Goal: Task Accomplishment & Management: Complete application form

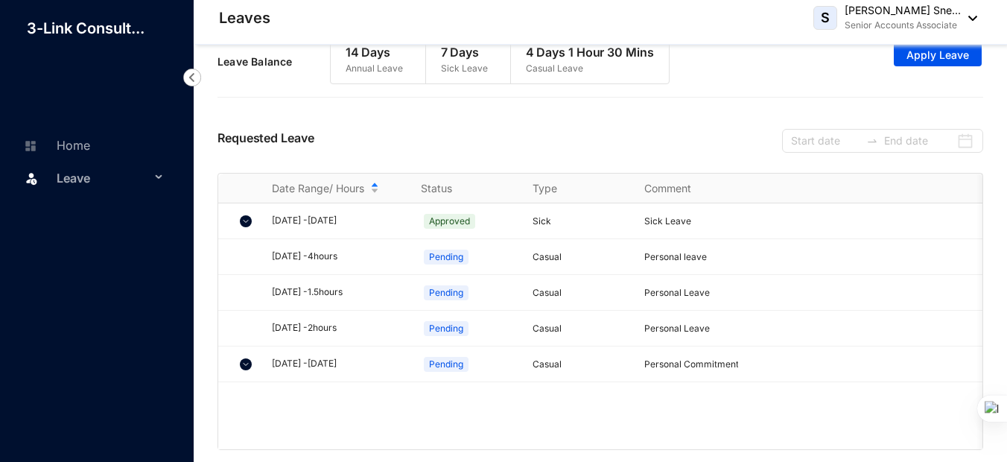
scroll to position [26, 0]
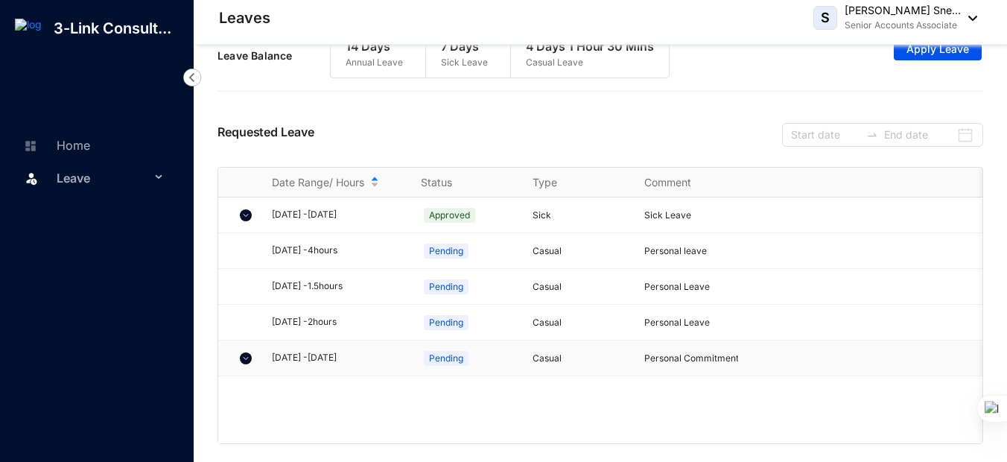
click at [246, 357] on img at bounding box center [246, 358] width 12 height 12
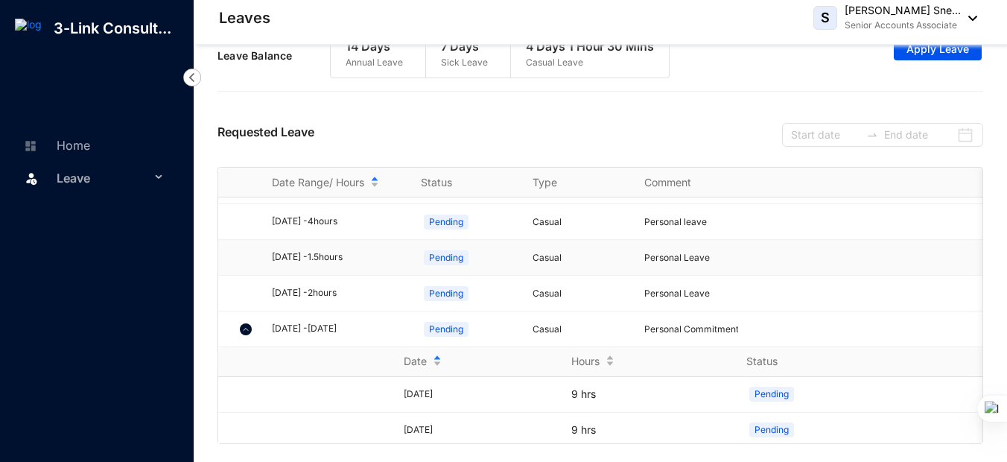
scroll to position [45, 0]
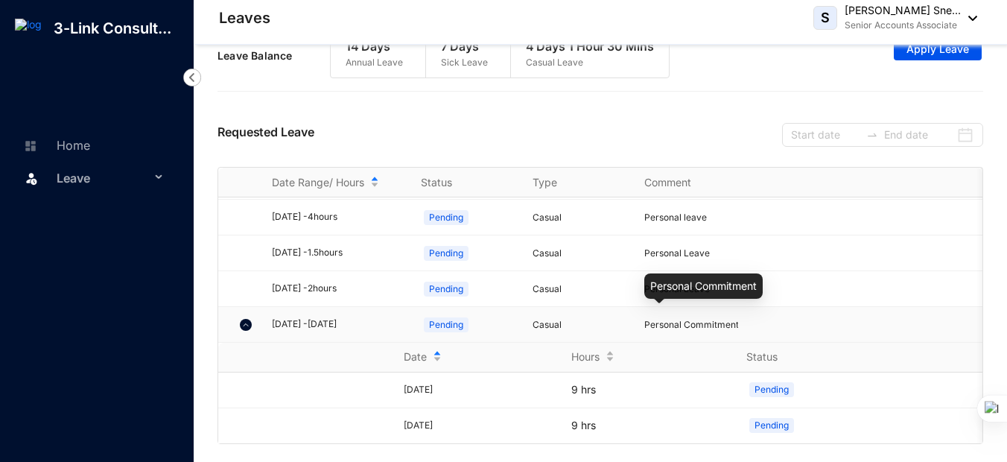
click at [704, 319] on span "Personal Commitment" at bounding box center [691, 324] width 95 height 11
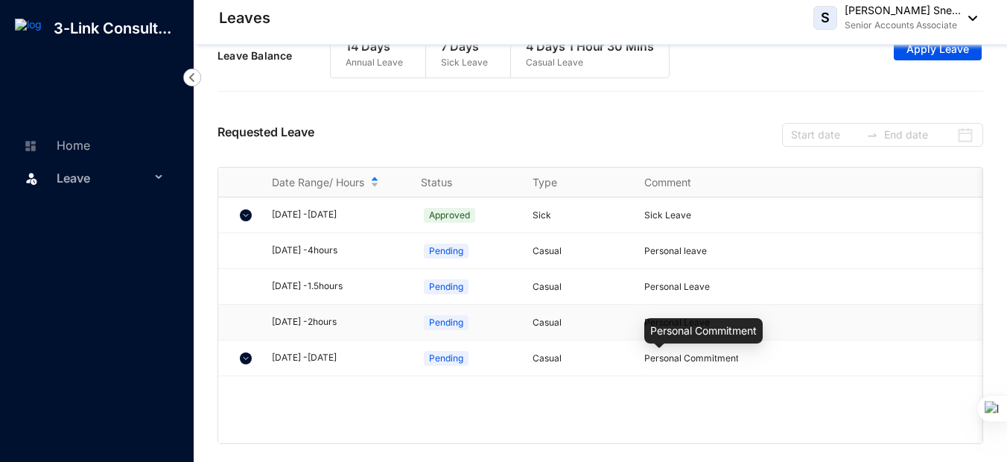
scroll to position [0, 0]
click at [543, 355] on p "Casual" at bounding box center [579, 358] width 94 height 15
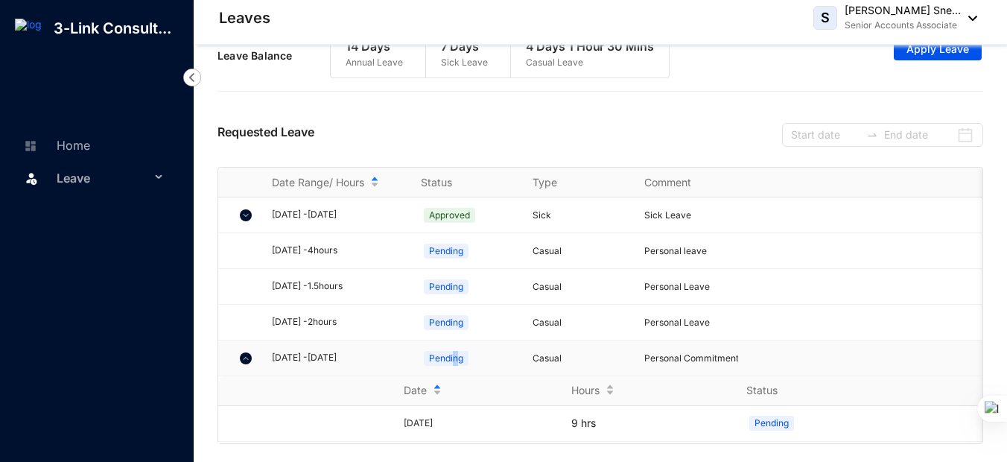
click at [454, 357] on span "Pending" at bounding box center [446, 358] width 45 height 15
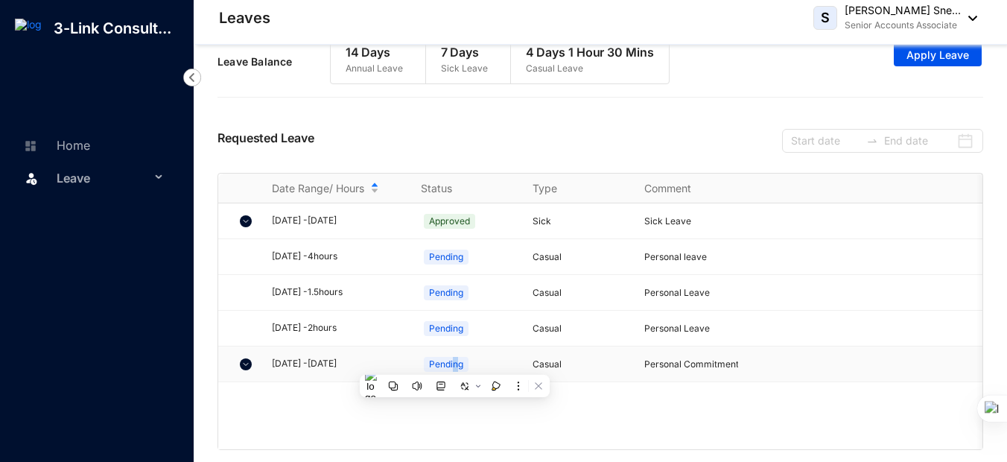
scroll to position [26, 0]
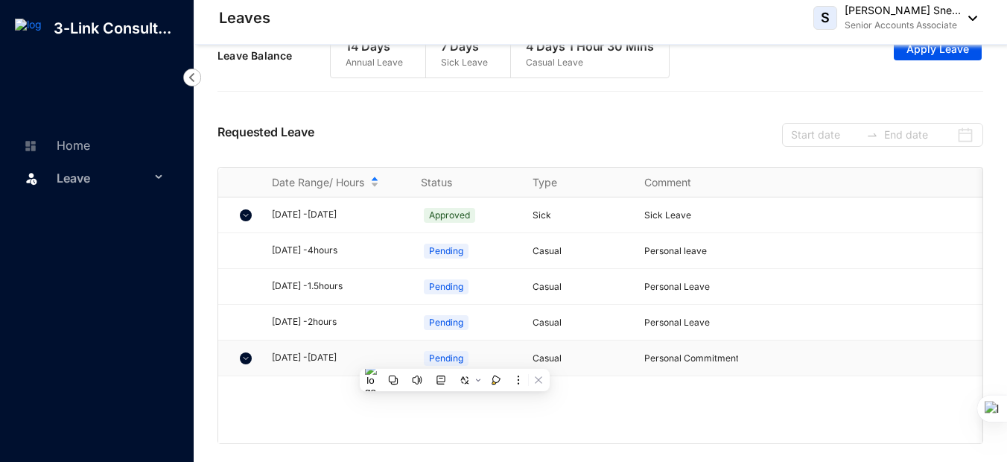
click at [581, 369] on td "Casual" at bounding box center [570, 358] width 112 height 36
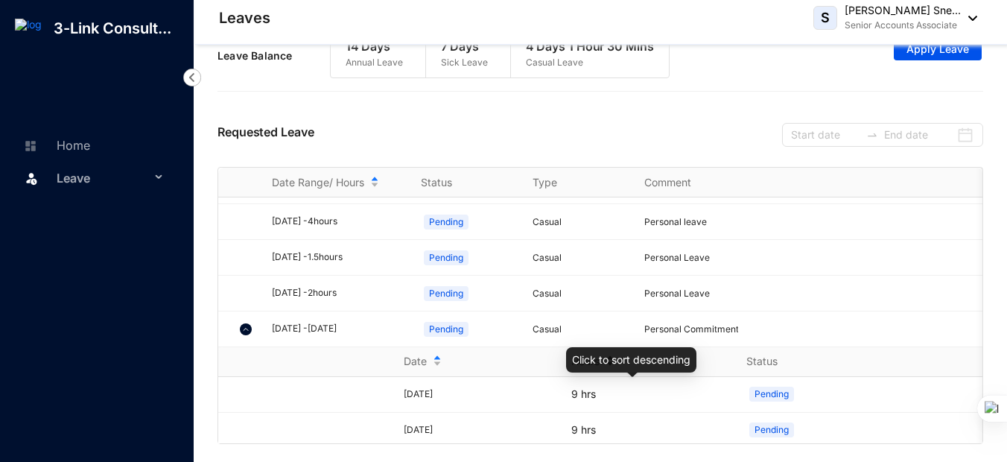
scroll to position [45, 0]
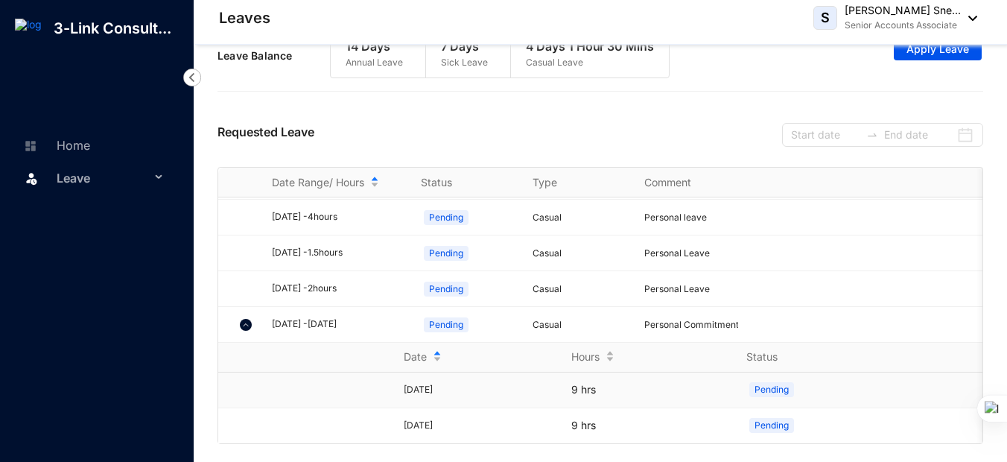
click at [757, 377] on div "Pending" at bounding box center [802, 389] width 112 height 24
click at [769, 386] on div "Pending" at bounding box center [802, 389] width 112 height 24
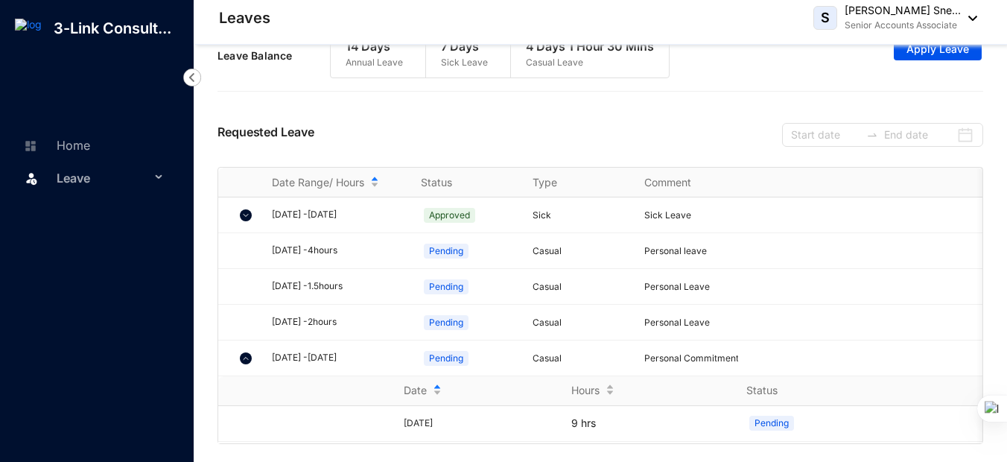
scroll to position [0, 0]
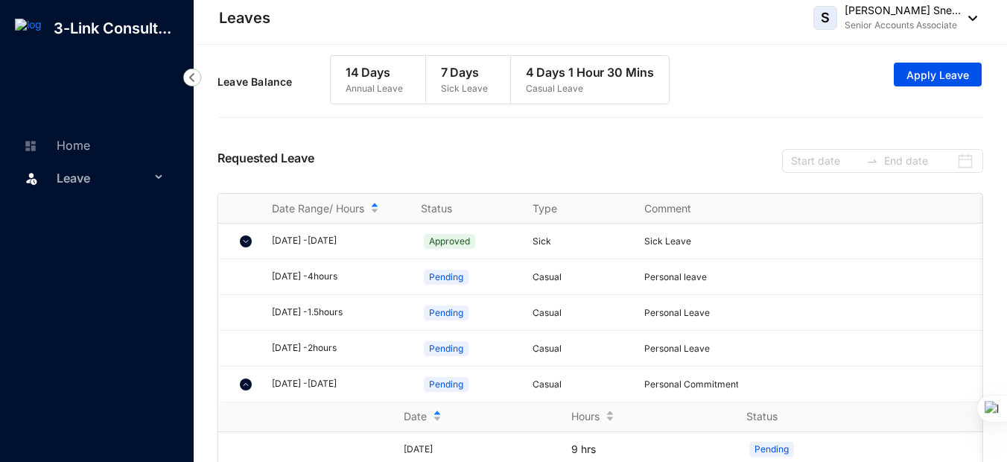
click at [149, 165] on span "Leave" at bounding box center [104, 178] width 94 height 30
click at [100, 231] on ul "Leave Requests Balance" at bounding box center [97, 230] width 170 height 101
click at [95, 252] on link "Balance" at bounding box center [69, 249] width 52 height 13
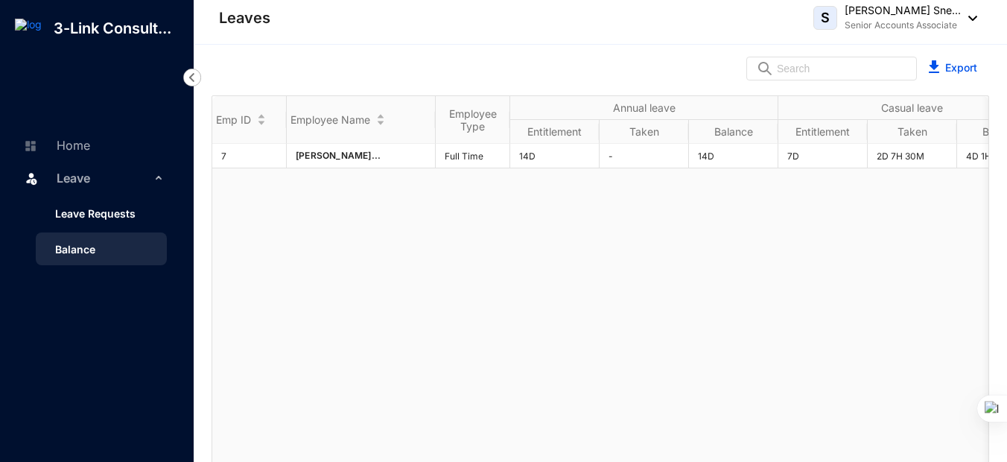
click at [110, 220] on link "Leave Requests" at bounding box center [89, 213] width 92 height 13
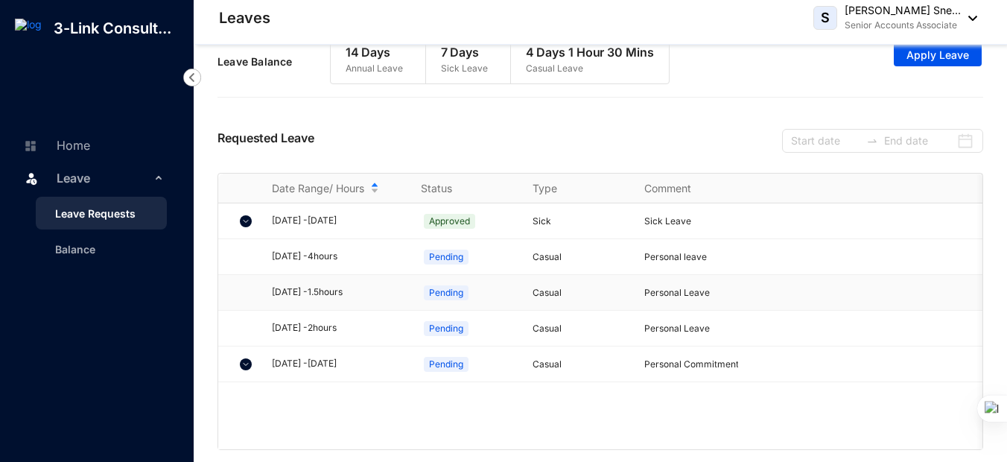
scroll to position [26, 0]
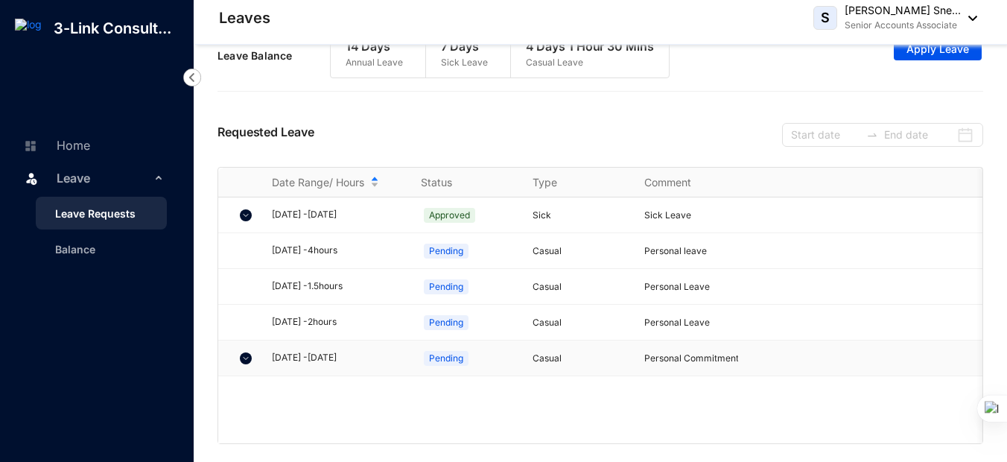
click at [238, 356] on div at bounding box center [244, 357] width 25 height 29
drag, startPoint x: 238, startPoint y: 356, endPoint x: 245, endPoint y: 362, distance: 9.0
click at [245, 362] on img at bounding box center [246, 358] width 12 height 12
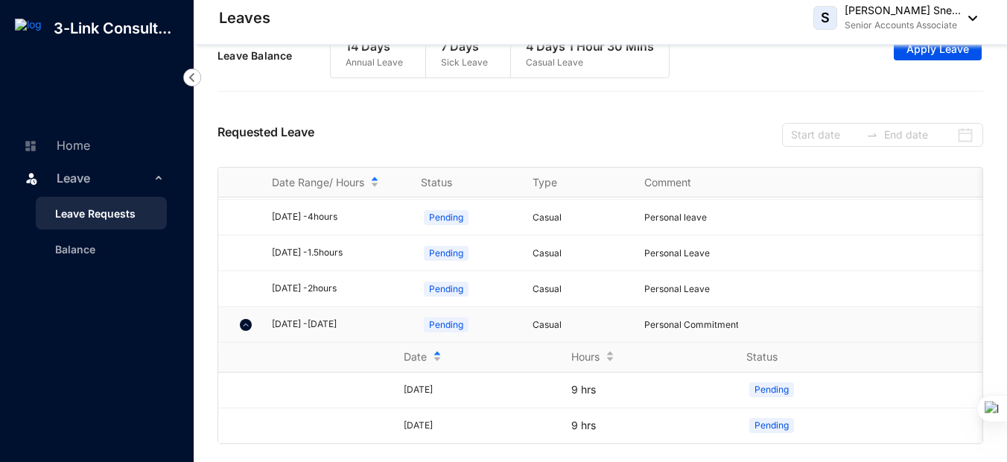
click at [427, 317] on span "Pending" at bounding box center [446, 324] width 45 height 15
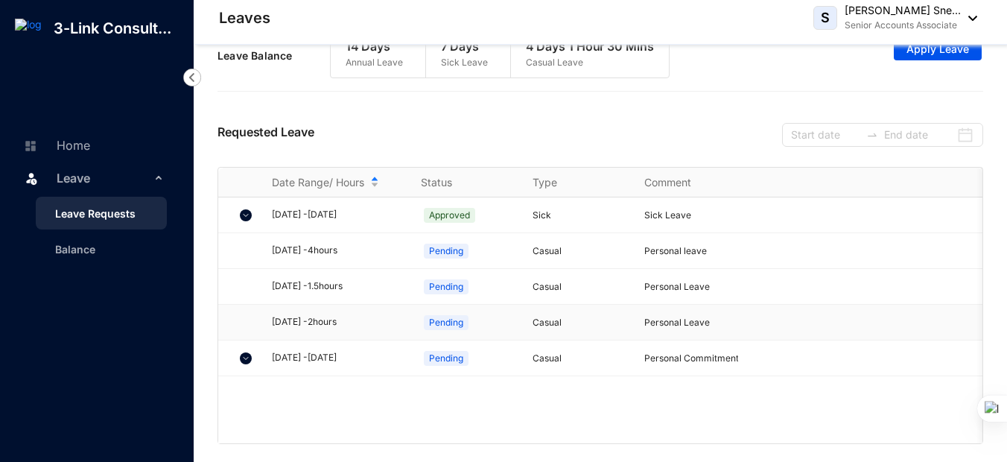
scroll to position [0, 0]
click at [642, 351] on td "Personal Commitment" at bounding box center [682, 358] width 112 height 36
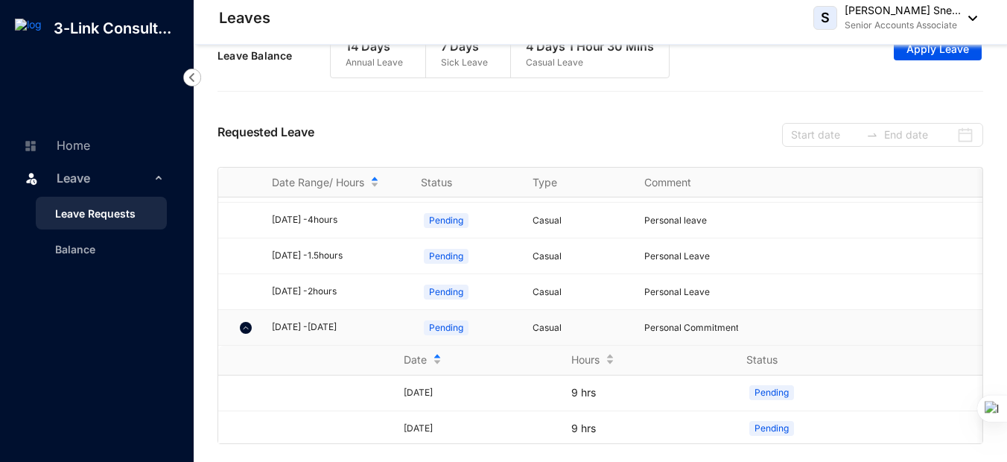
scroll to position [45, 0]
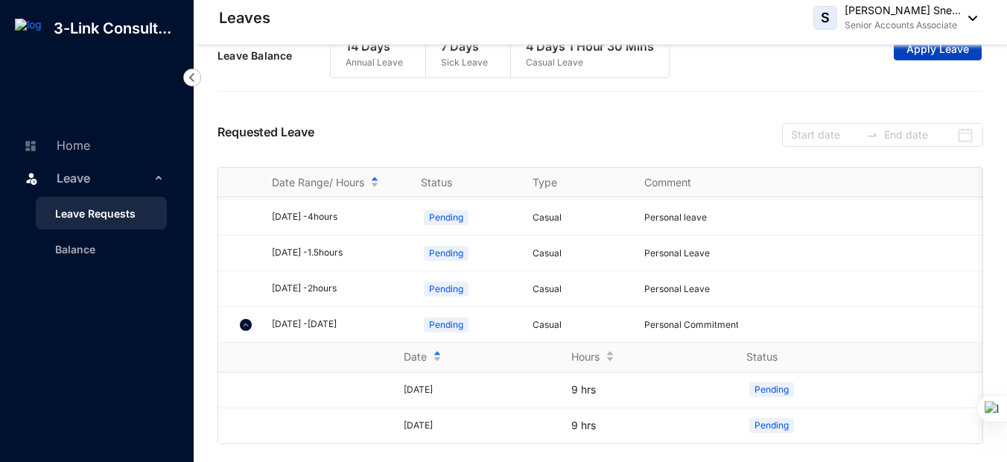
click at [954, 54] on span "Apply Leave" at bounding box center [937, 49] width 63 height 15
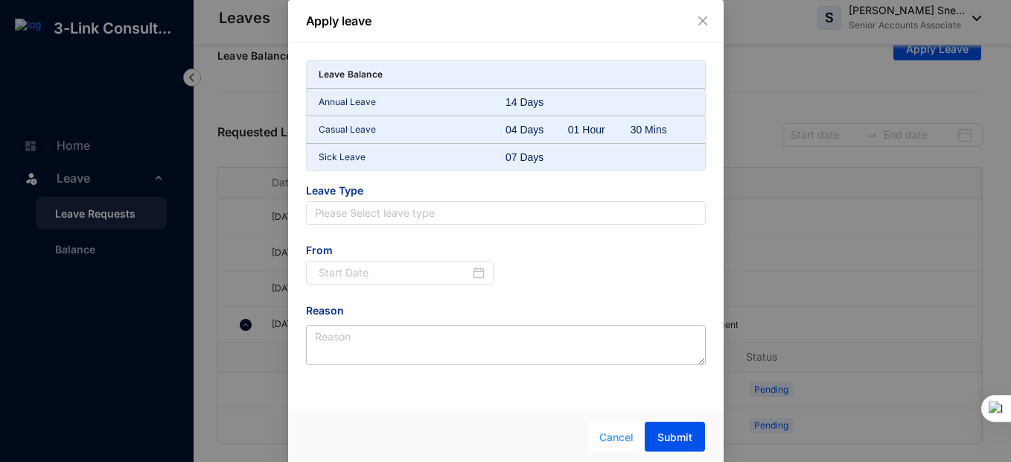
click at [615, 442] on span "Cancel" at bounding box center [616, 437] width 34 height 16
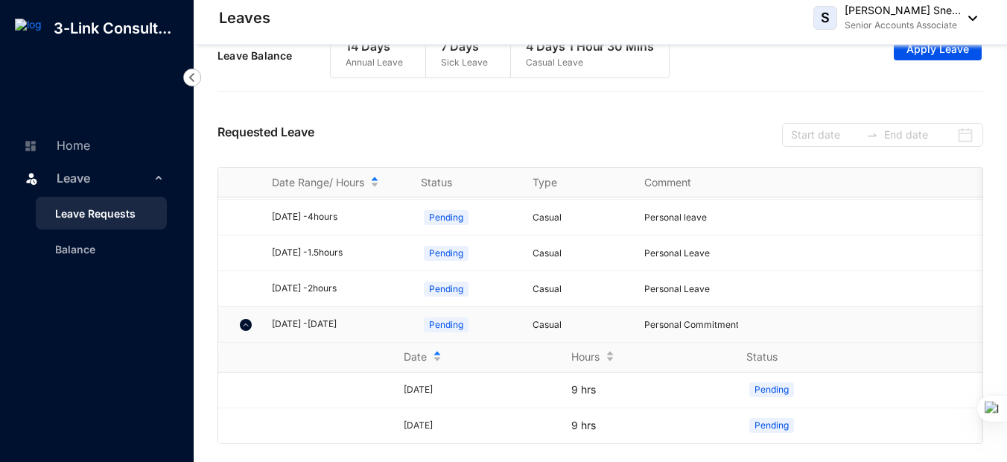
click at [242, 319] on div at bounding box center [244, 324] width 25 height 29
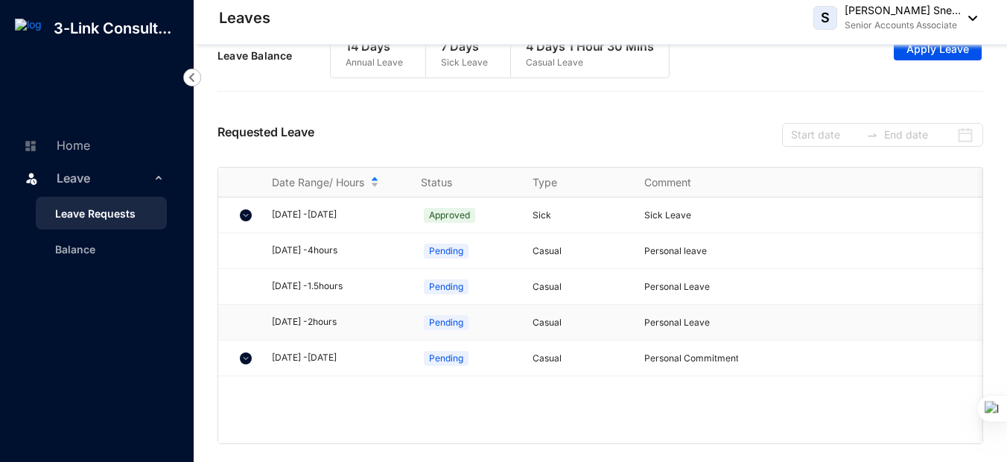
scroll to position [0, 0]
click at [248, 357] on img at bounding box center [246, 358] width 12 height 12
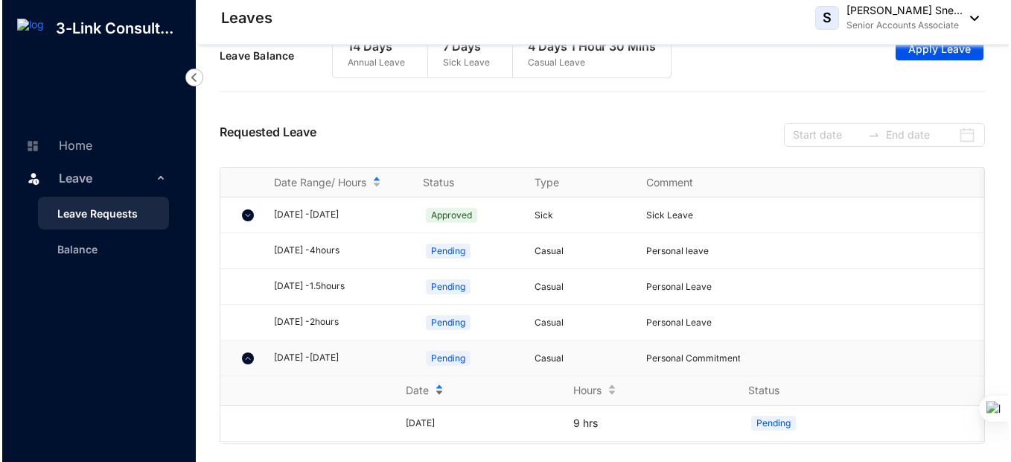
scroll to position [45, 0]
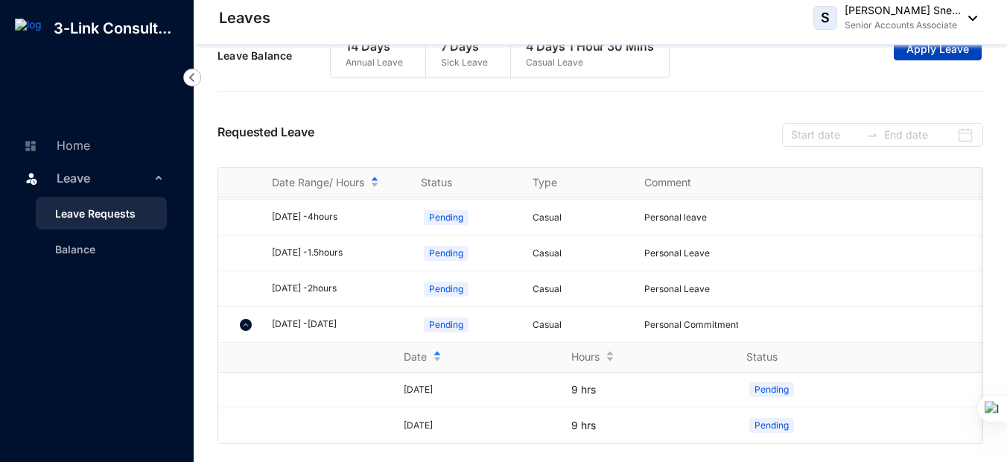
click at [957, 56] on span "Apply Leave" at bounding box center [937, 49] width 63 height 15
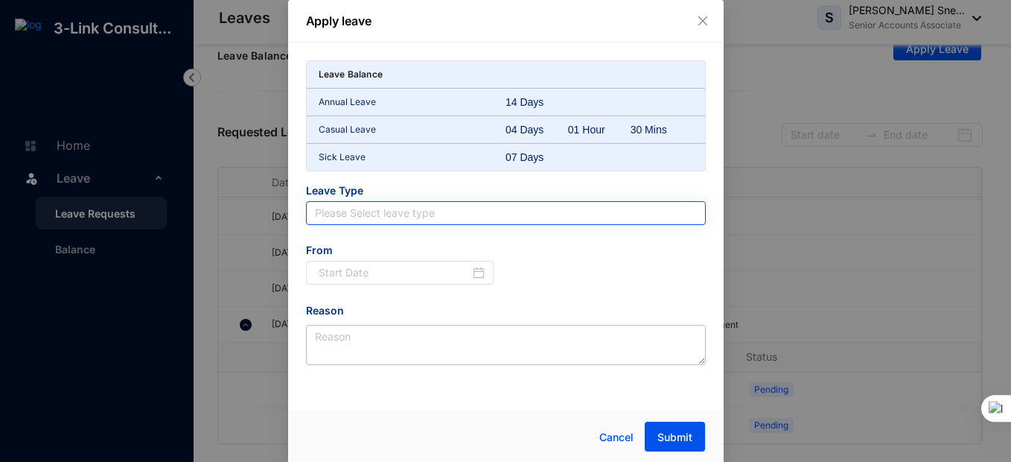
click at [463, 218] on input "search" at bounding box center [506, 213] width 382 height 22
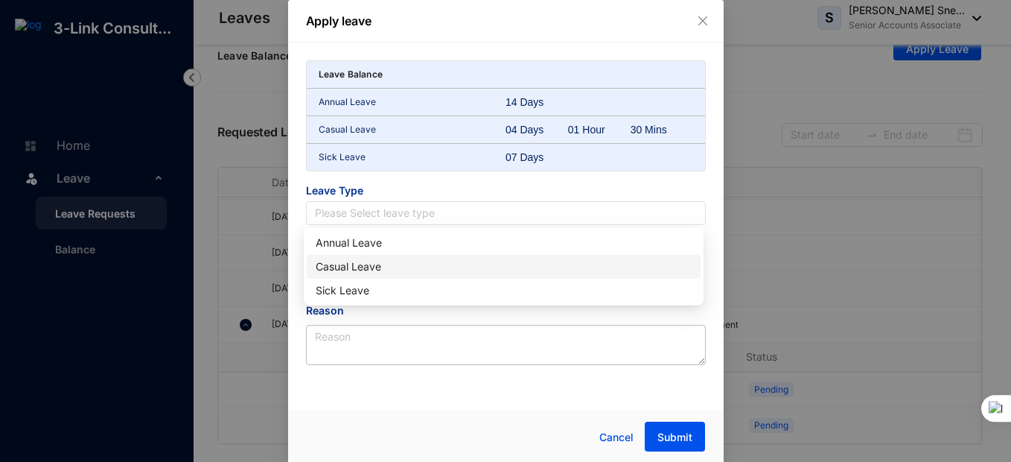
click at [436, 267] on div "Casual Leave" at bounding box center [504, 266] width 376 height 16
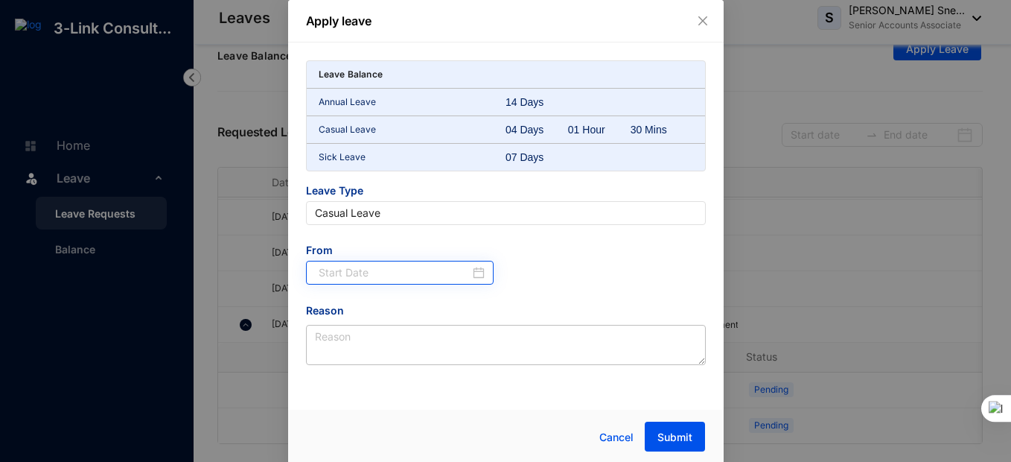
click at [471, 269] on div at bounding box center [402, 272] width 167 height 16
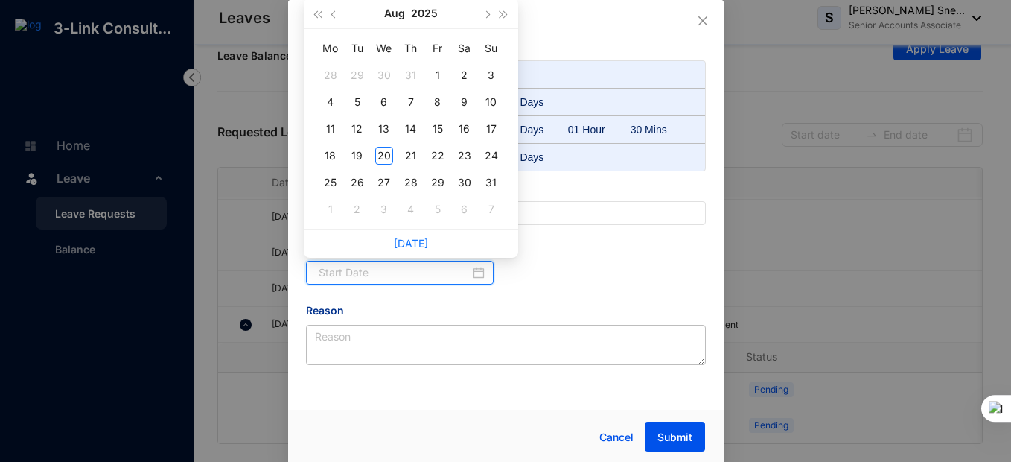
type input "[DATE]"
click at [488, 18] on button "button" at bounding box center [487, 14] width 16 height 30
type input "[DATE]"
click at [382, 101] on div "10" at bounding box center [384, 102] width 18 height 18
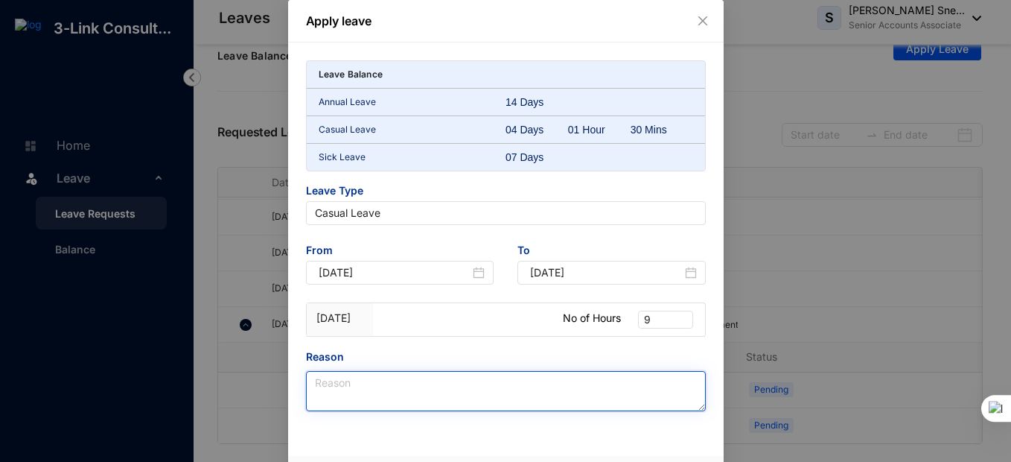
click at [415, 378] on textarea "Reason" at bounding box center [506, 391] width 400 height 40
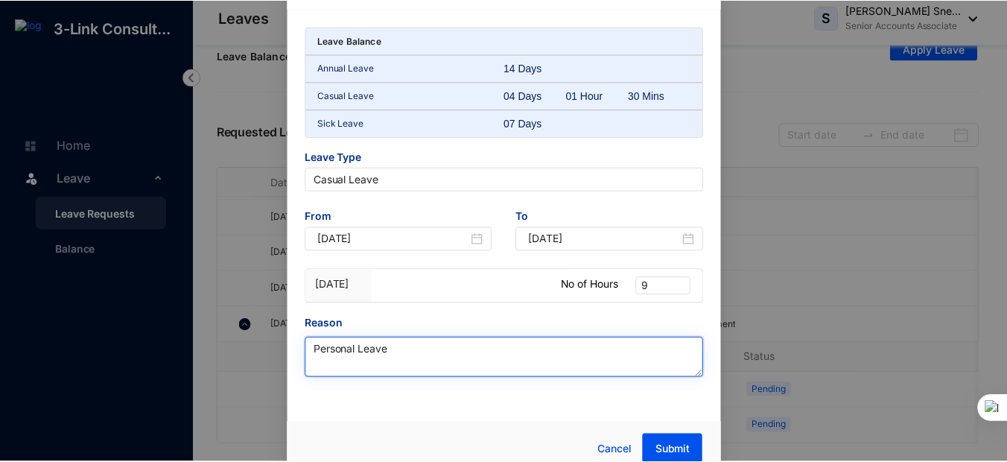
scroll to position [48, 0]
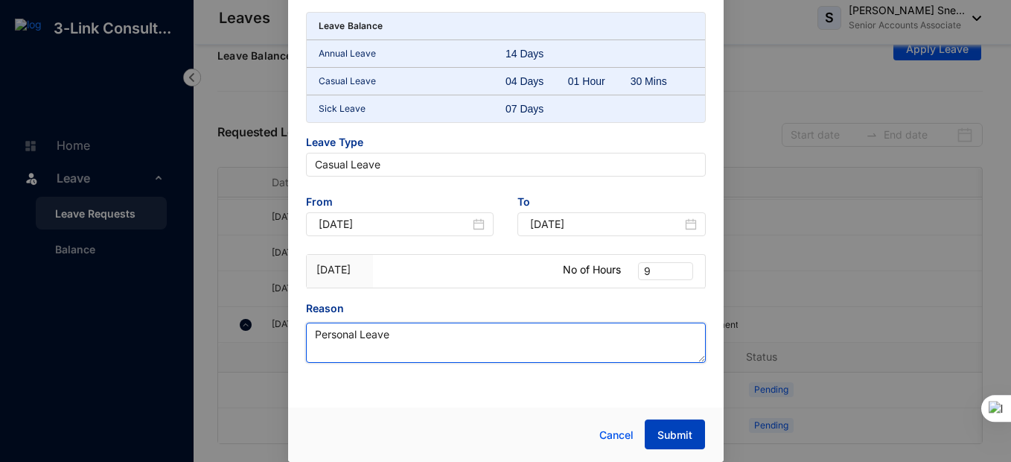
type textarea "Personal Leave"
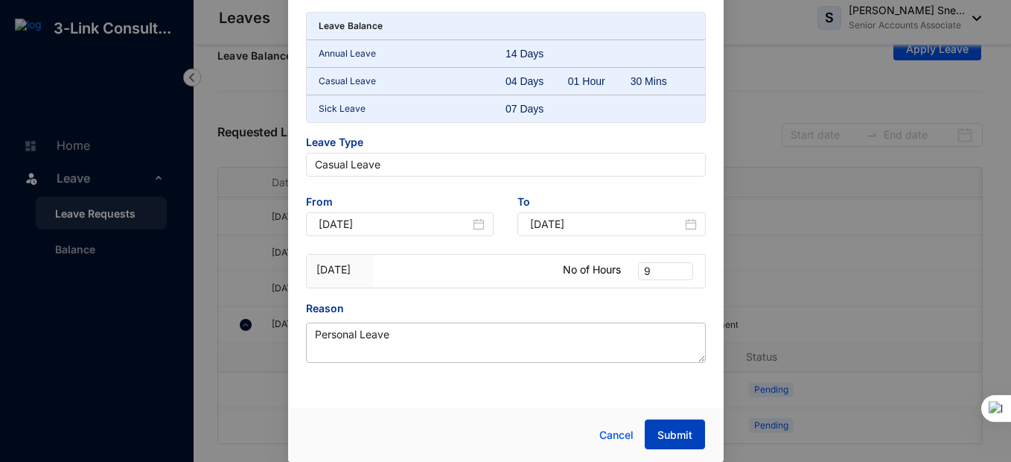
click at [658, 427] on span "Submit" at bounding box center [674, 434] width 35 height 15
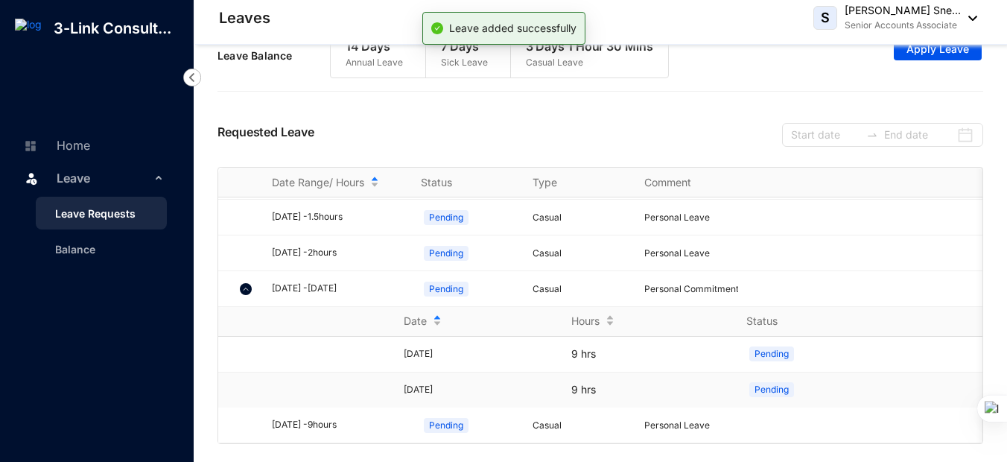
scroll to position [80, 0]
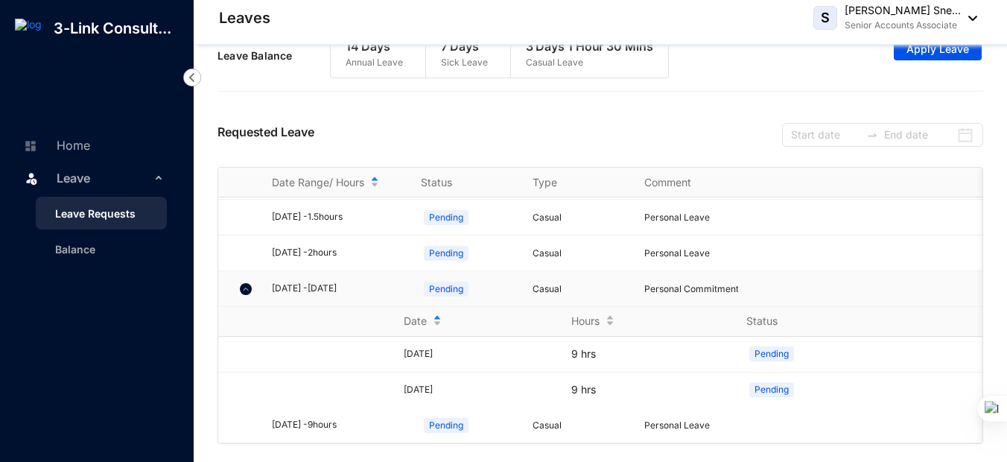
click at [243, 283] on img at bounding box center [246, 289] width 12 height 12
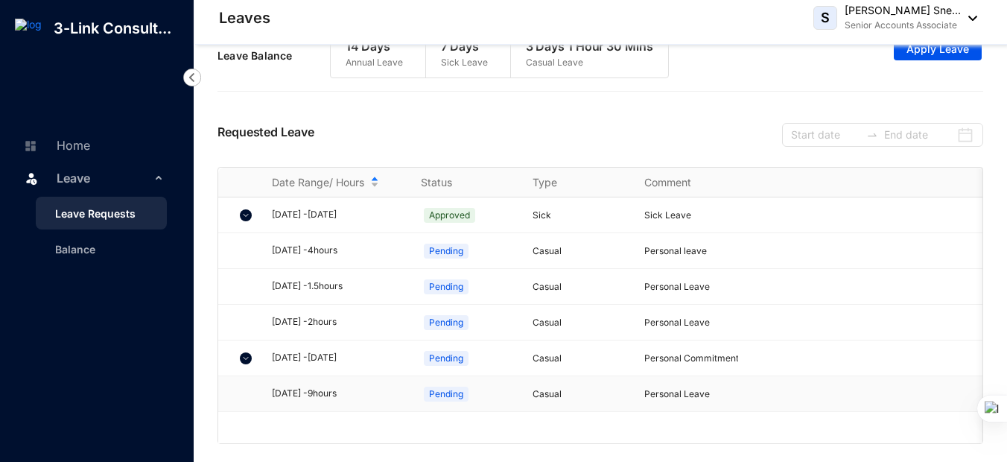
click at [380, 404] on td "[DATE] - 9 hours" at bounding box center [328, 394] width 149 height 36
click at [338, 401] on td "[DATE] - 9 hours" at bounding box center [328, 394] width 149 height 36
click at [439, 386] on span "Pending" at bounding box center [446, 393] width 45 height 15
